Goal: Communication & Community: Share content

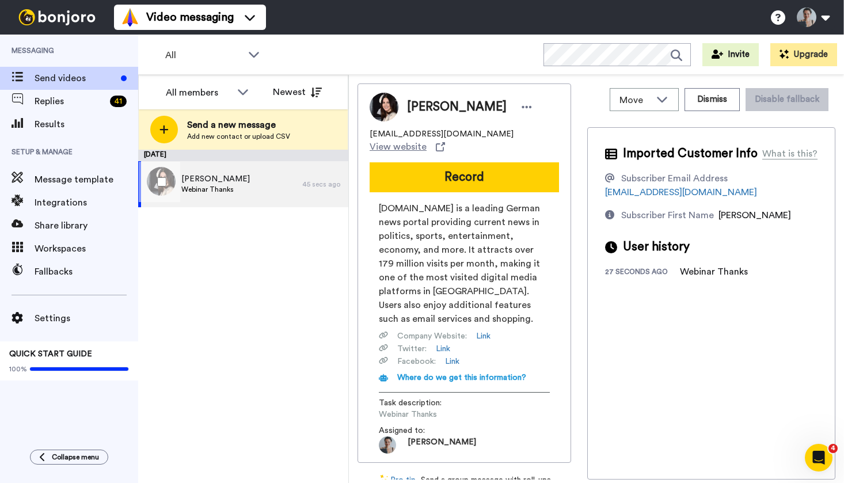
click at [183, 174] on span "[PERSON_NAME]" at bounding box center [215, 179] width 68 height 12
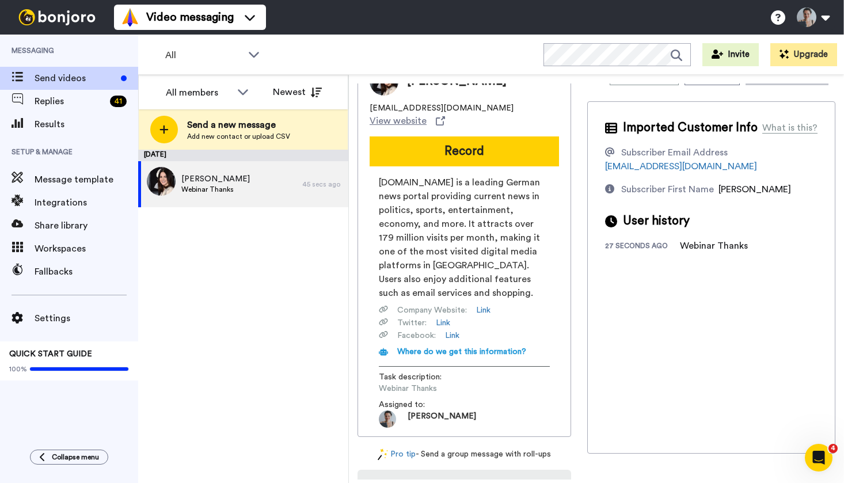
scroll to position [28, 0]
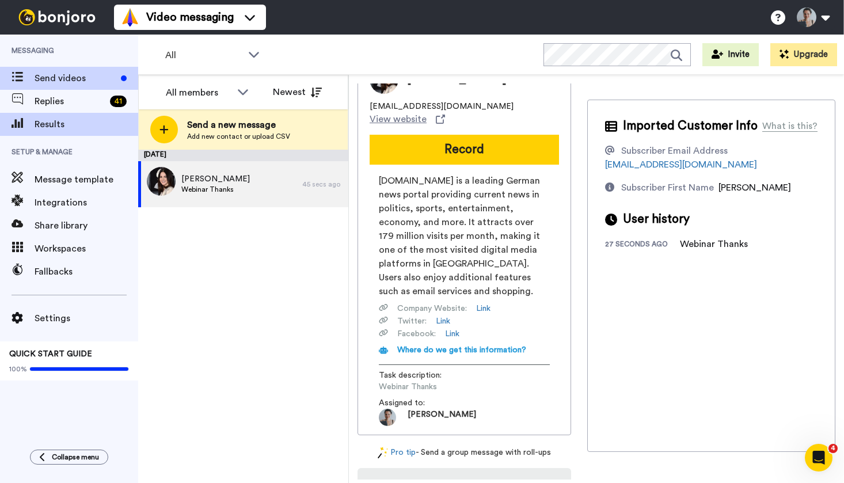
click at [90, 126] on span "Results" at bounding box center [87, 124] width 104 height 14
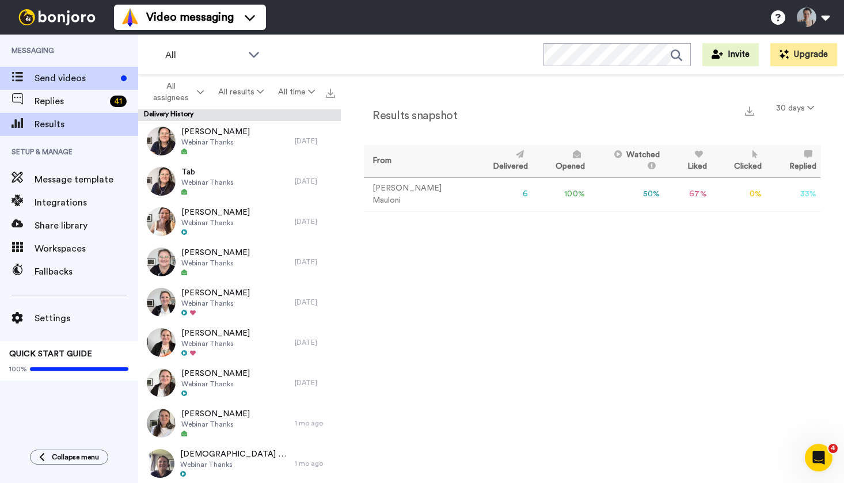
click at [72, 79] on span "Send videos" at bounding box center [76, 78] width 82 height 14
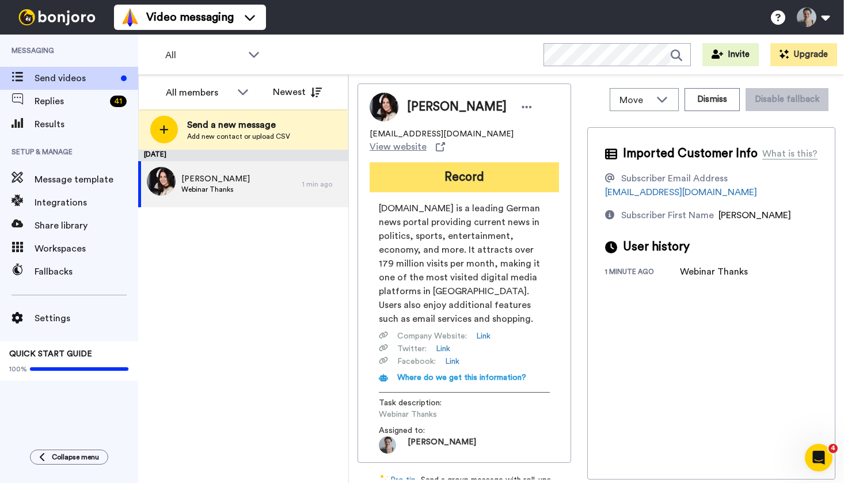
click at [496, 177] on button "Record" at bounding box center [463, 177] width 189 height 30
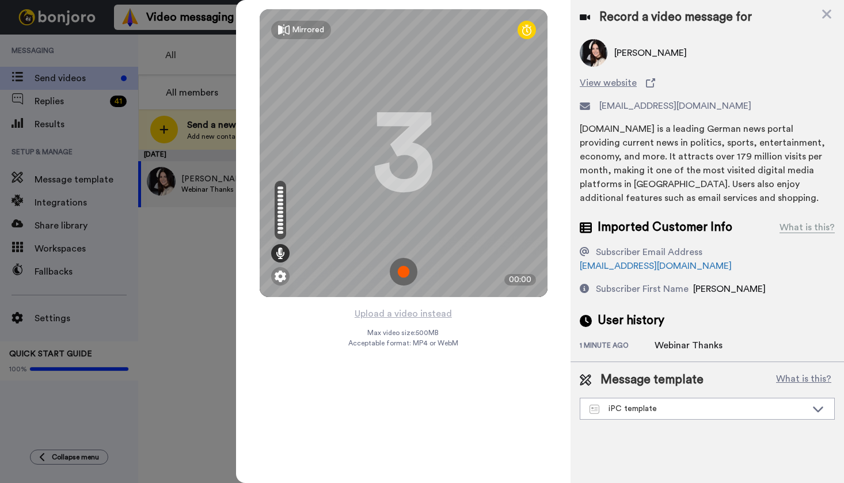
click at [400, 270] on img at bounding box center [404, 272] width 28 height 28
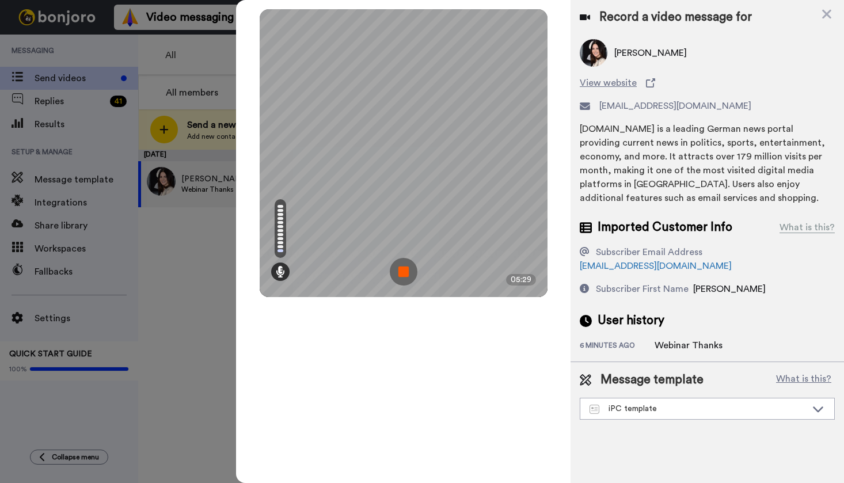
click at [409, 272] on img at bounding box center [404, 272] width 28 height 28
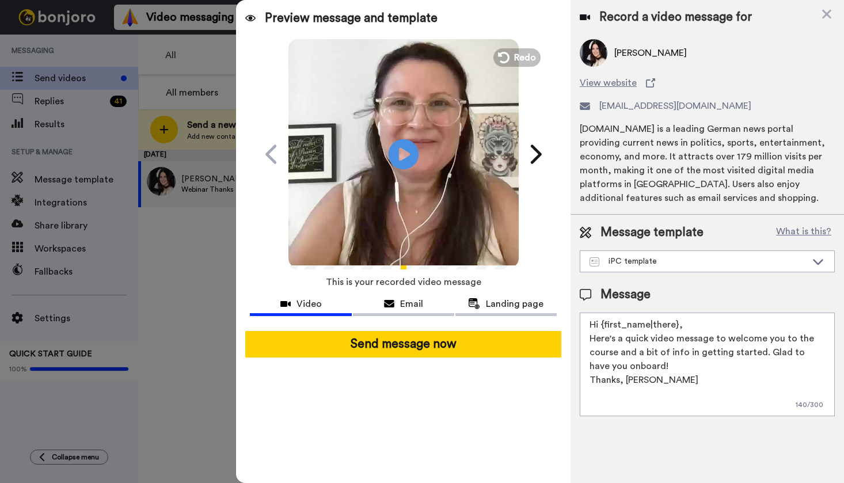
click at [407, 155] on icon "Play/Pause" at bounding box center [403, 154] width 30 height 55
click at [418, 157] on icon at bounding box center [403, 154] width 30 height 30
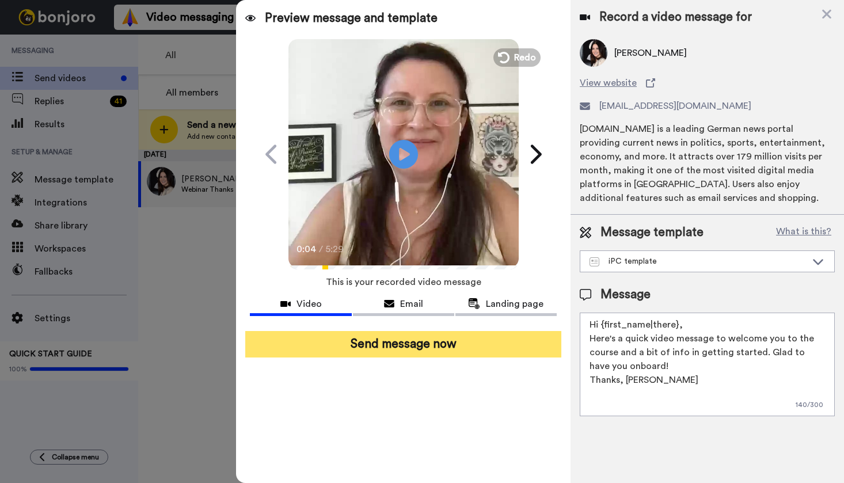
click at [394, 344] on button "Send message now" at bounding box center [403, 344] width 316 height 26
